Goal: Information Seeking & Learning: Learn about a topic

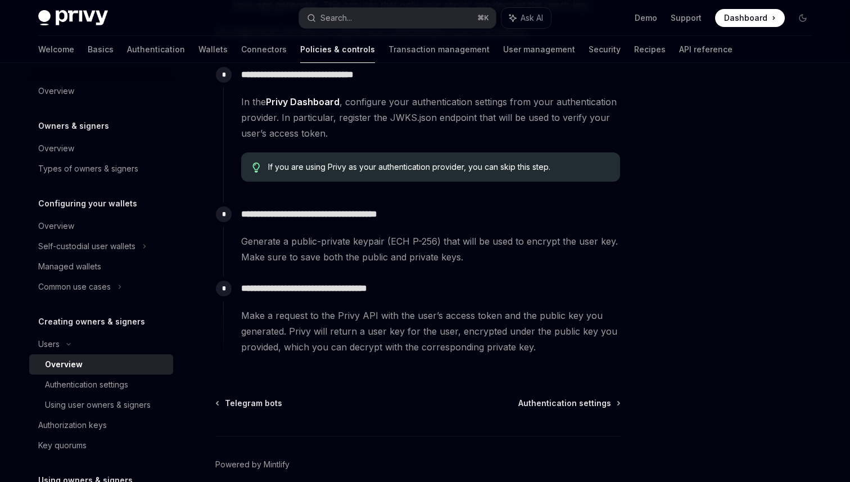
scroll to position [362, 0]
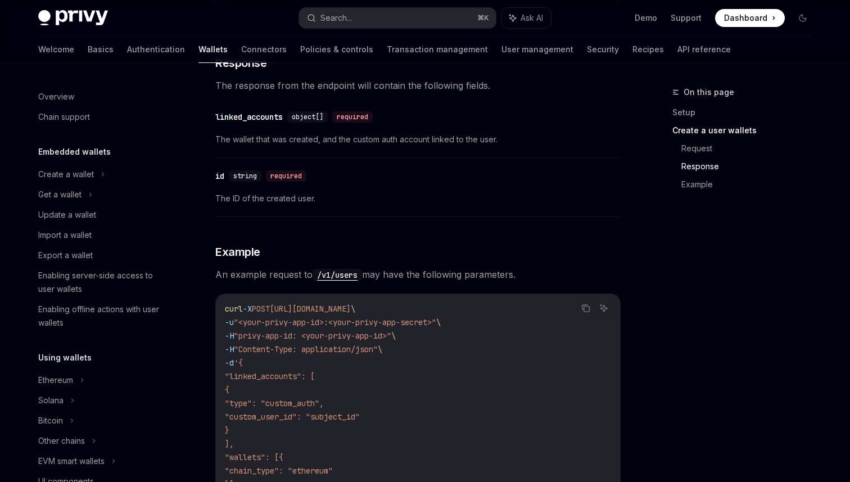
scroll to position [792, 0]
